Goal: Navigation & Orientation: Find specific page/section

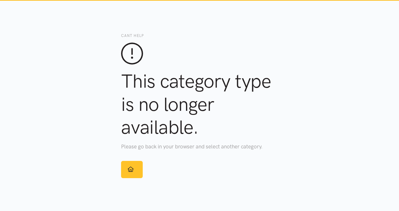
click at [131, 170] on icon at bounding box center [131, 169] width 6 height 5
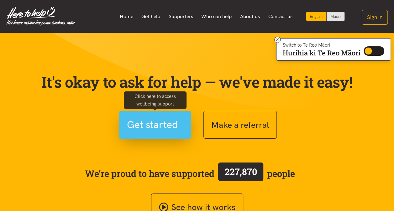
click at [141, 129] on span "Get started" at bounding box center [152, 125] width 51 height 16
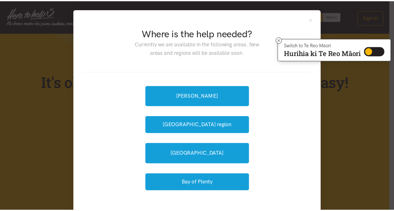
scroll to position [0, 0]
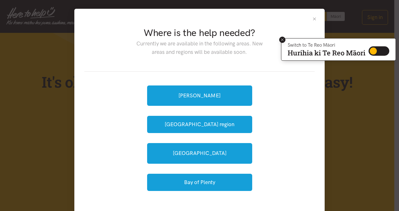
click at [280, 41] on icon at bounding box center [282, 40] width 5 height 5
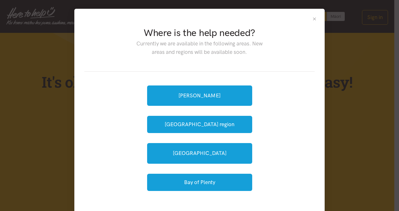
click at [312, 18] on button "Close" at bounding box center [314, 18] width 5 height 5
